Goal: Information Seeking & Learning: Find specific fact

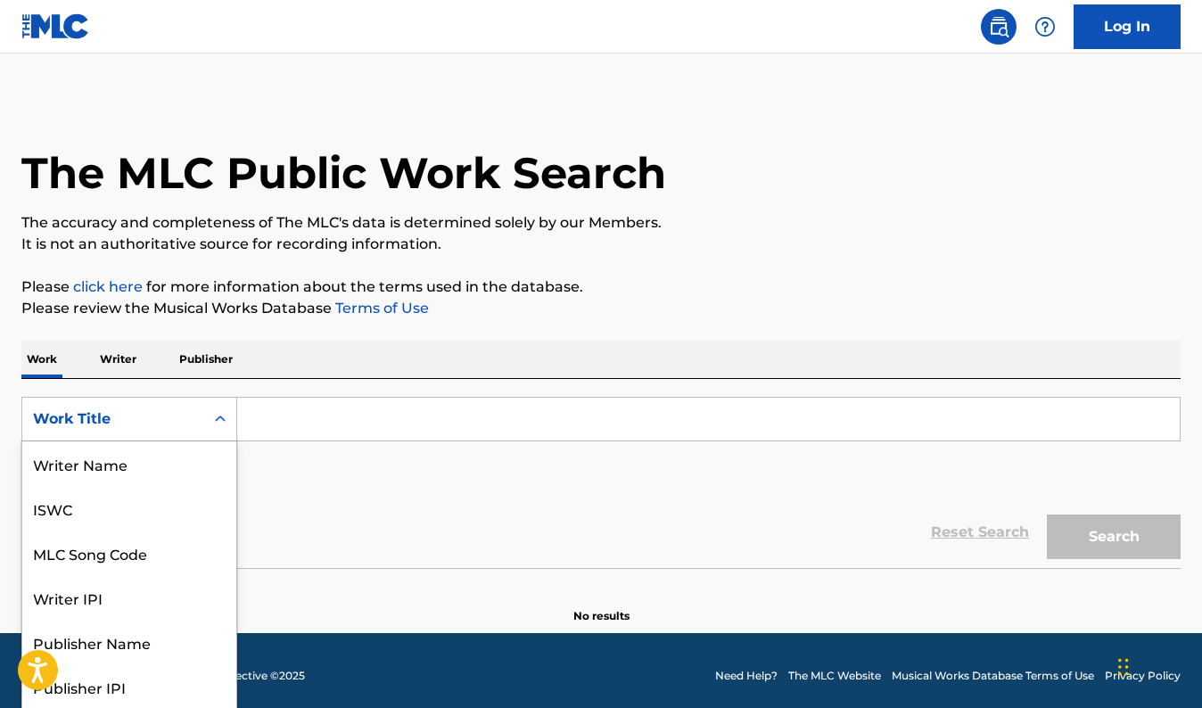
click at [194, 425] on div "Work Title" at bounding box center [113, 419] width 182 height 34
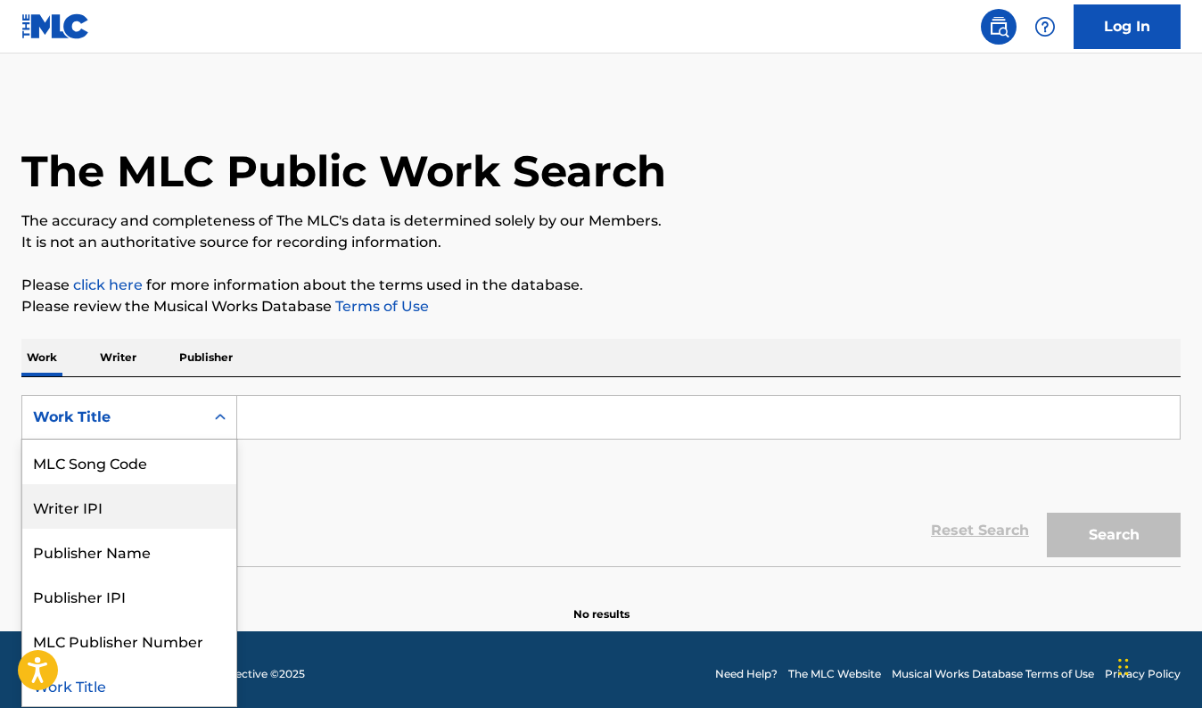
scroll to position [90, 0]
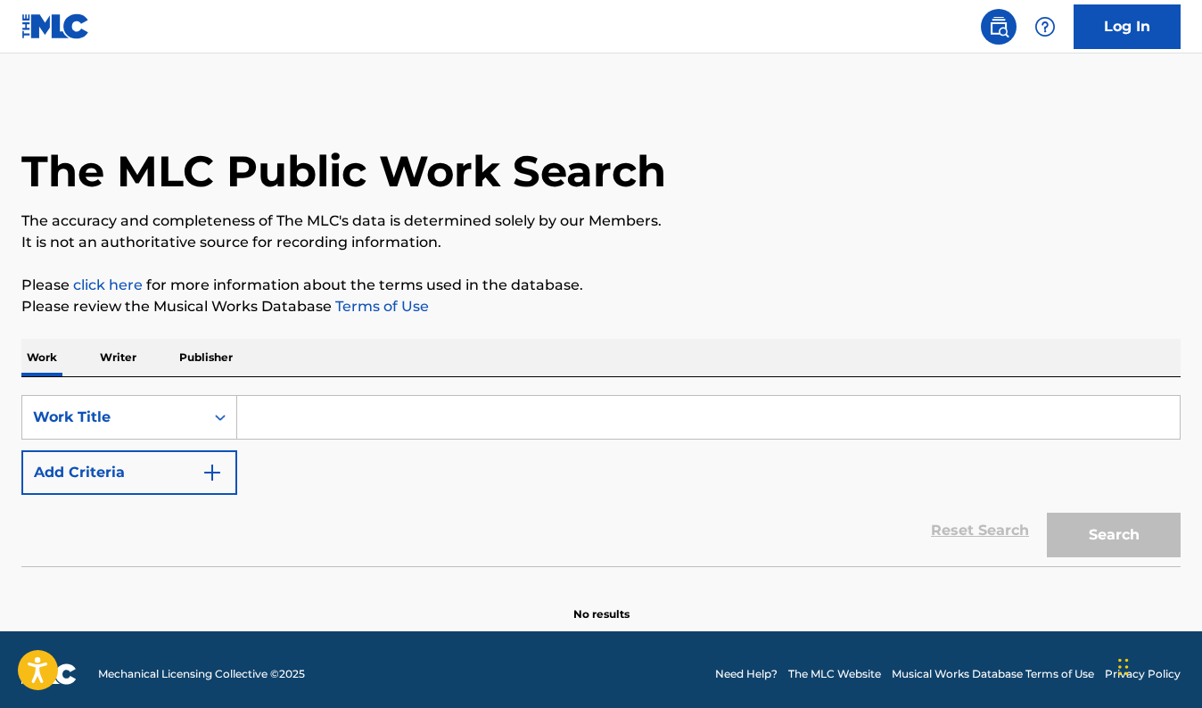
click at [328, 484] on div "SearchWithCriteria877802c8-7318-4cb8-b149-20a34937163e Work Title Add Criteria" at bounding box center [600, 445] width 1159 height 100
click at [142, 463] on button "Add Criteria" at bounding box center [129, 472] width 216 height 45
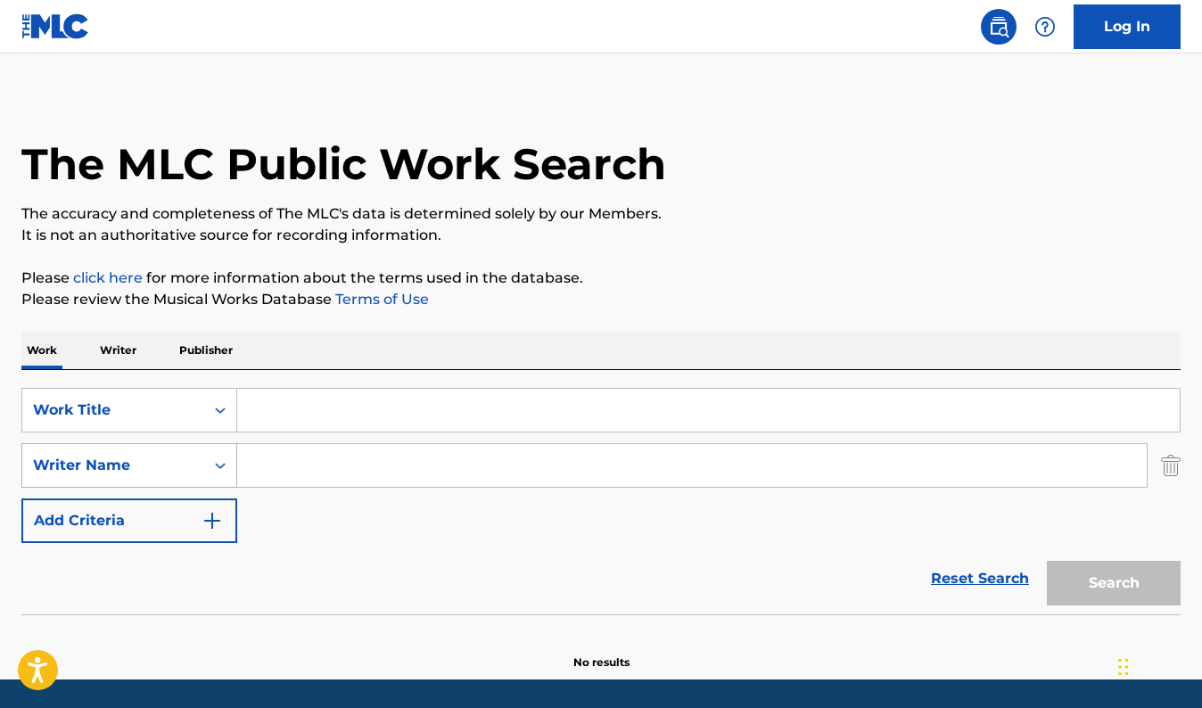
click at [169, 474] on div "Writer Name" at bounding box center [113, 465] width 161 height 21
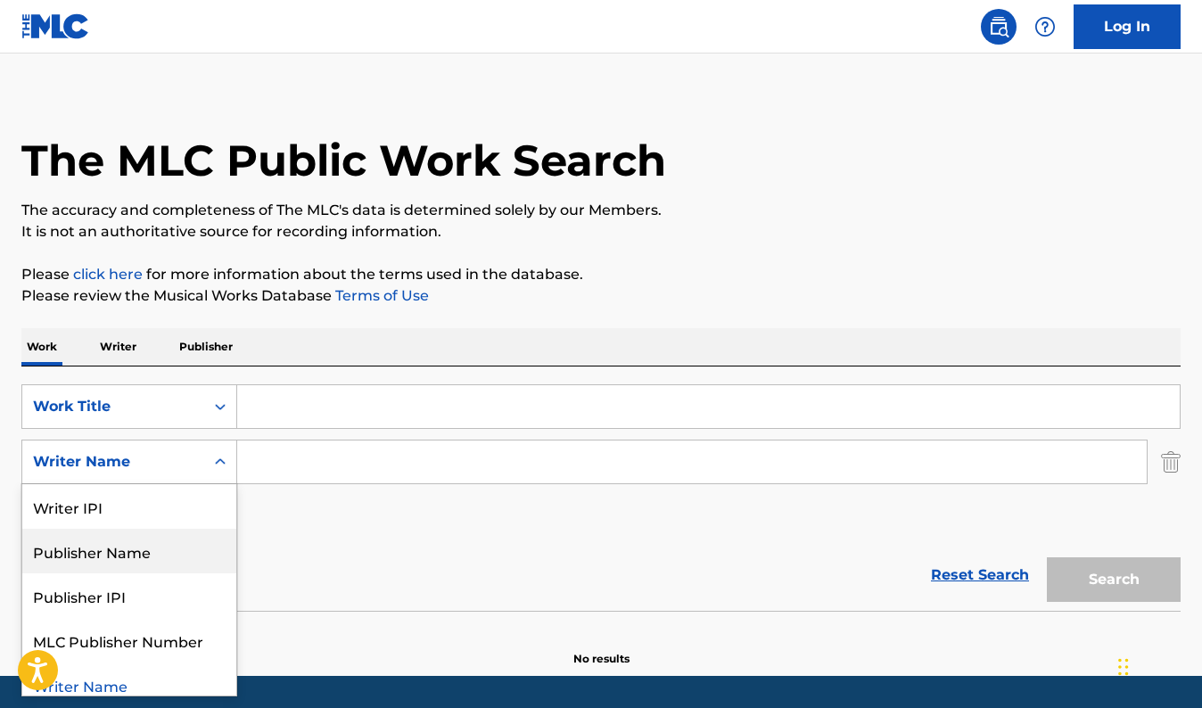
scroll to position [12, 0]
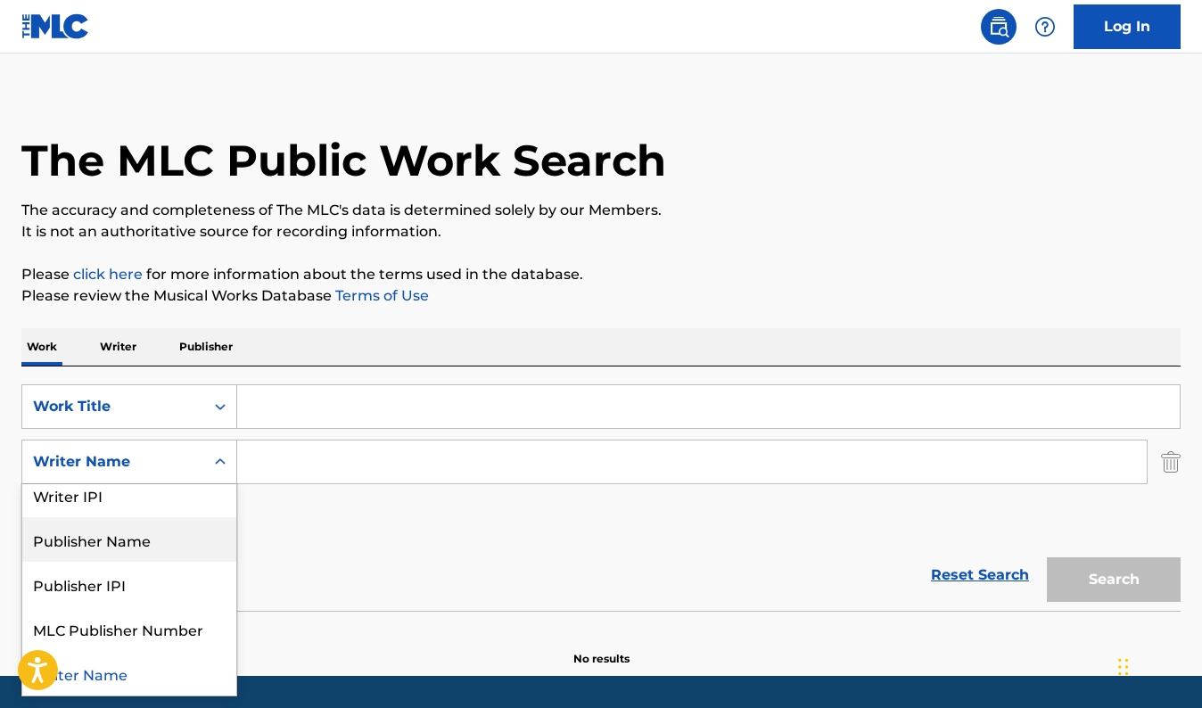
click at [379, 554] on div "Reset Search Search" at bounding box center [600, 575] width 1159 height 71
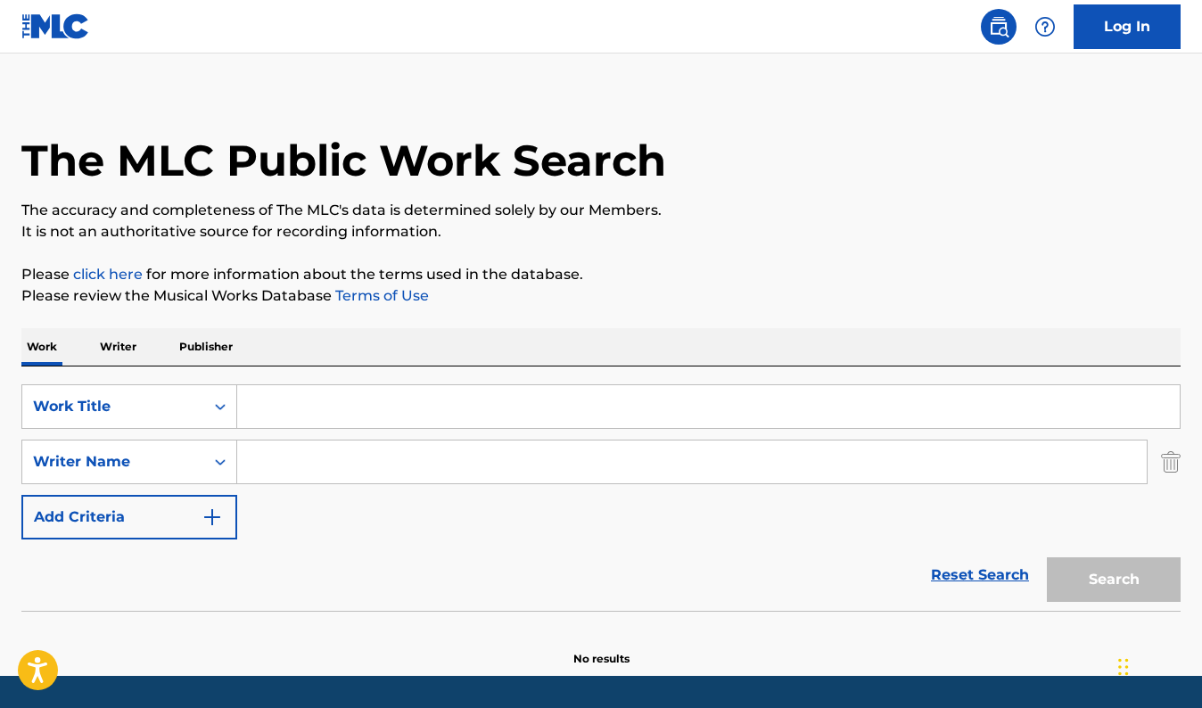
click at [200, 526] on button "Add Criteria" at bounding box center [129, 517] width 216 height 45
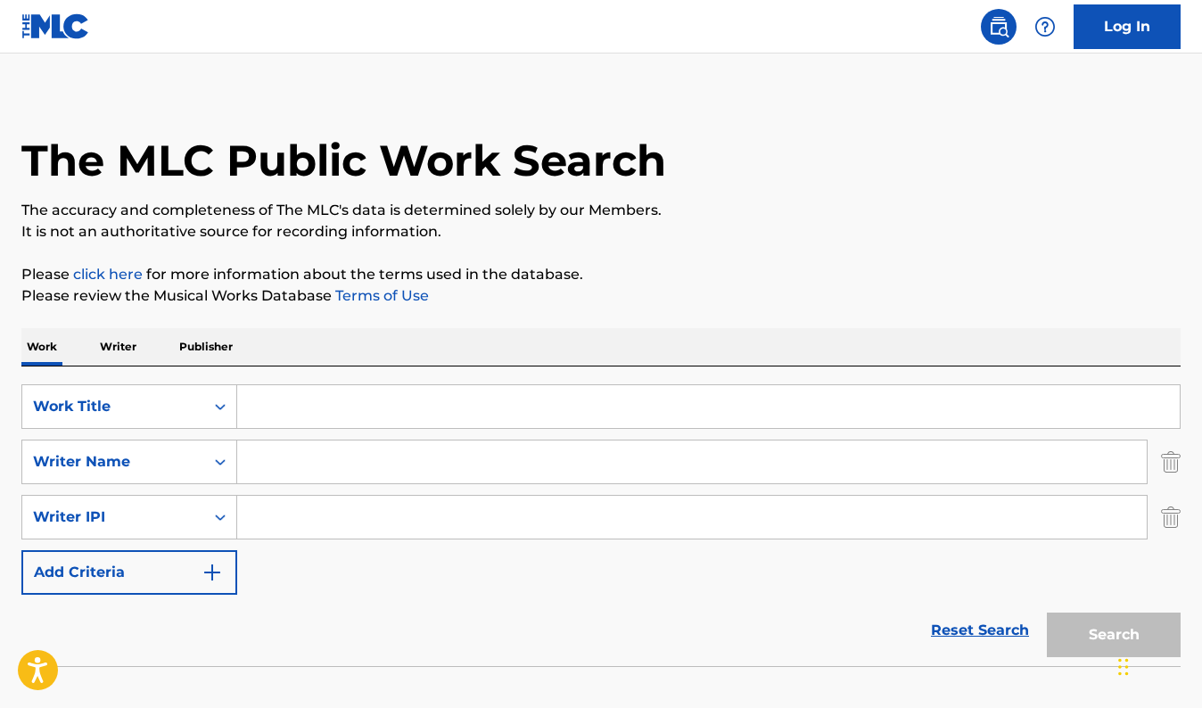
click at [186, 555] on button "Add Criteria" at bounding box center [129, 572] width 216 height 45
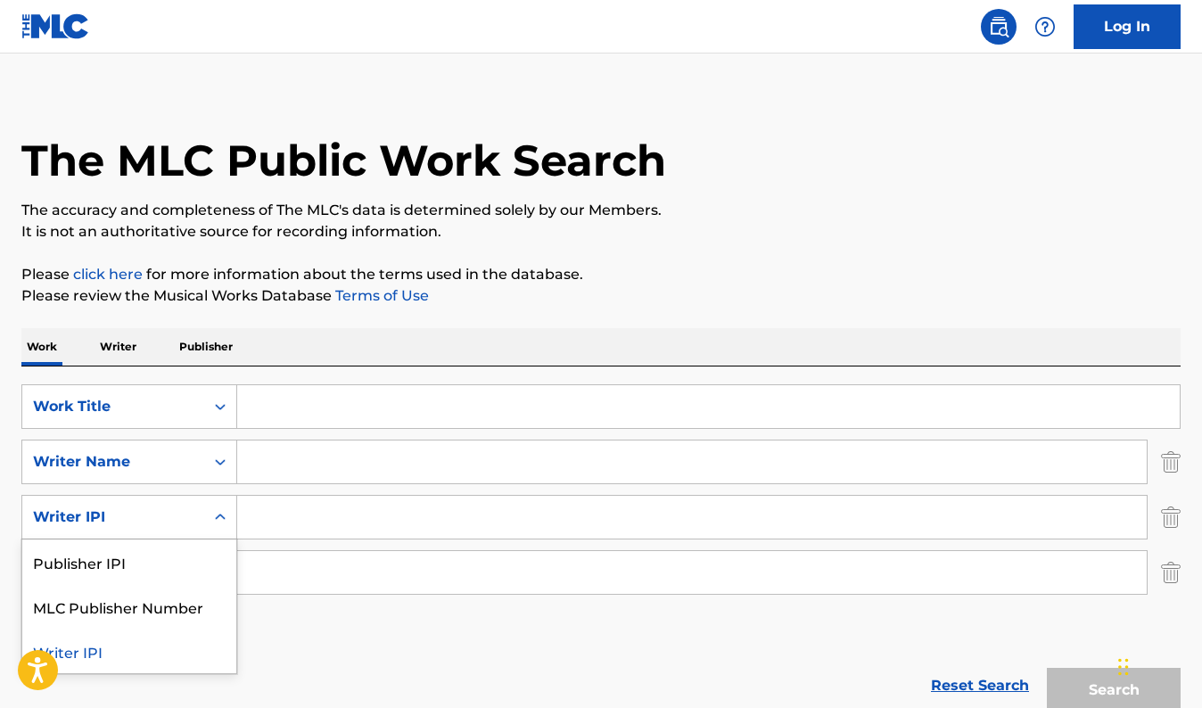
click at [198, 527] on div "Writer IPI" at bounding box center [113, 517] width 182 height 34
click at [183, 400] on div "Work Title" at bounding box center [113, 406] width 161 height 21
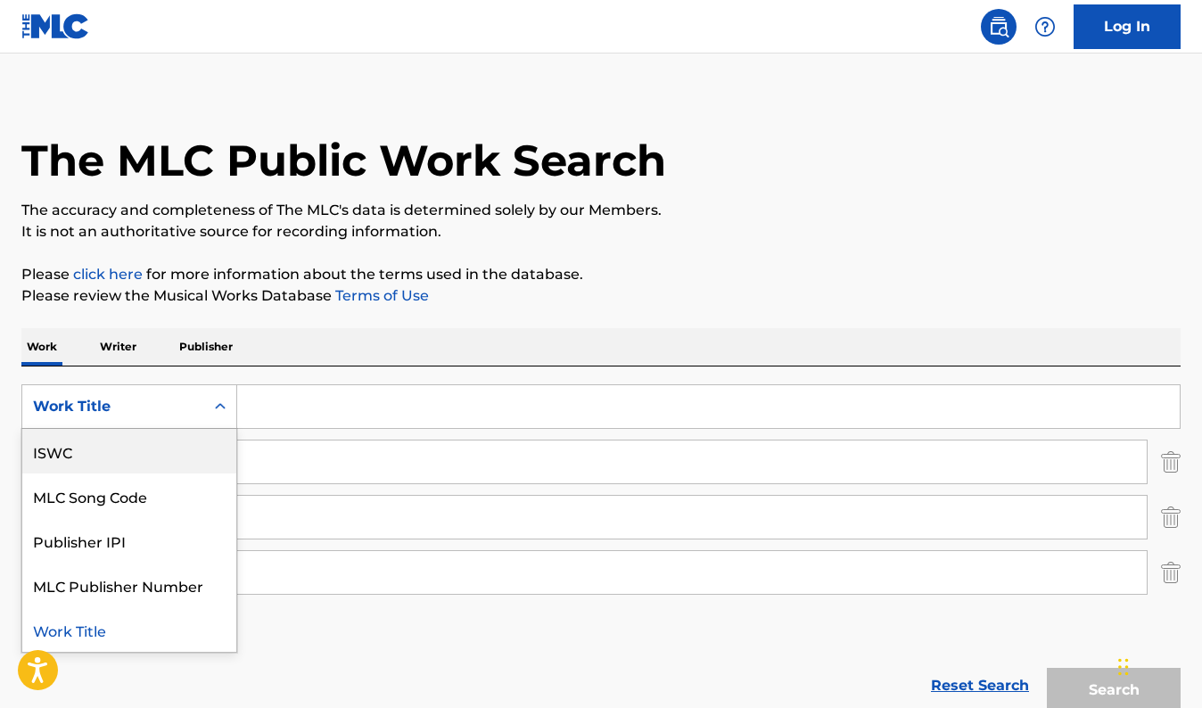
click at [326, 410] on input "Search Form" at bounding box center [708, 406] width 943 height 43
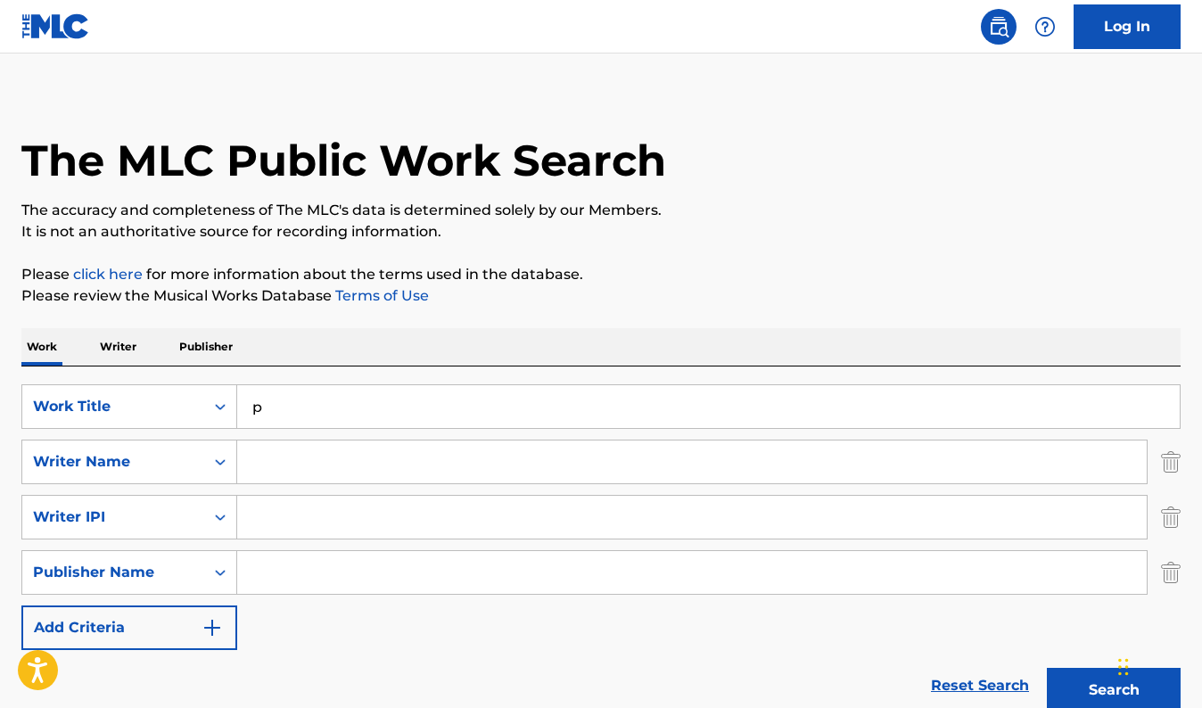
type input "p"
